Goal: Transaction & Acquisition: Purchase product/service

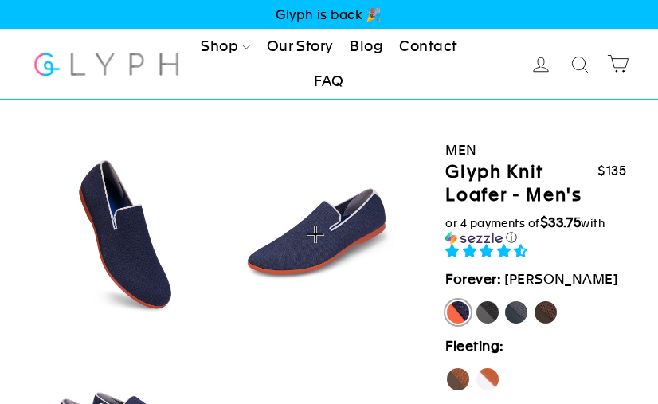
select select "highest-rating"
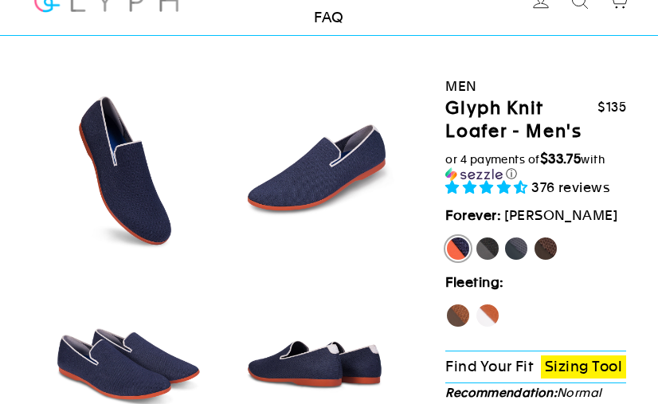
click at [520, 251] on label "Rhino" at bounding box center [516, 248] width 25 height 25
click at [504, 237] on input "Rhino" at bounding box center [504, 236] width 1 height 1
radio input "true"
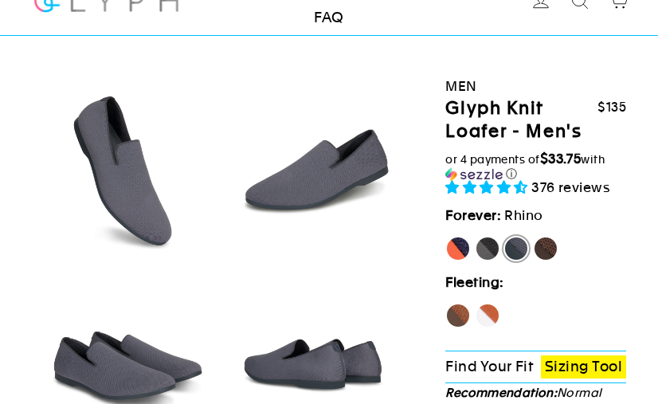
click at [496, 251] on label "Panther" at bounding box center [487, 248] width 25 height 25
click at [476, 237] on input "Panther" at bounding box center [475, 236] width 1 height 1
radio input "true"
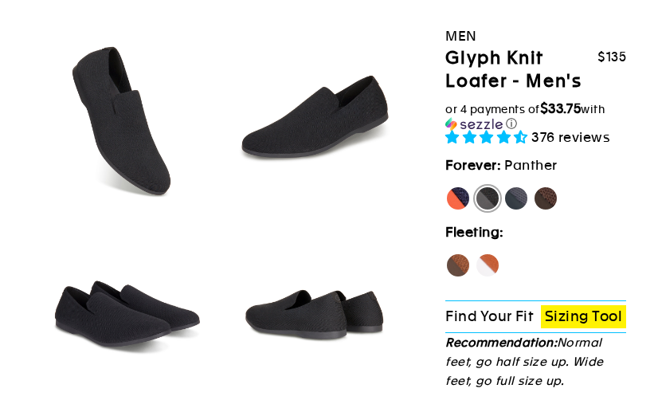
scroll to position [204, 0]
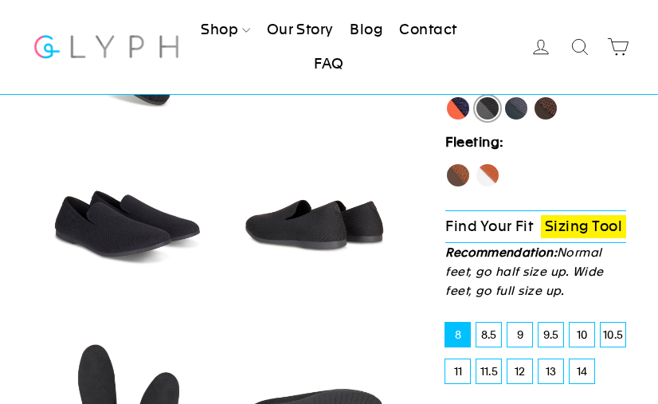
click at [579, 339] on label "10" at bounding box center [582, 335] width 25 height 24
click at [571, 324] on input "10" at bounding box center [570, 323] width 1 height 1
radio input "true"
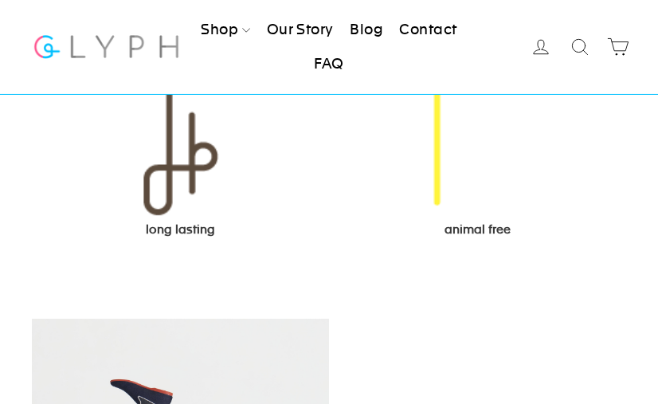
scroll to position [1850, 0]
